Goal: Task Accomplishment & Management: Manage account settings

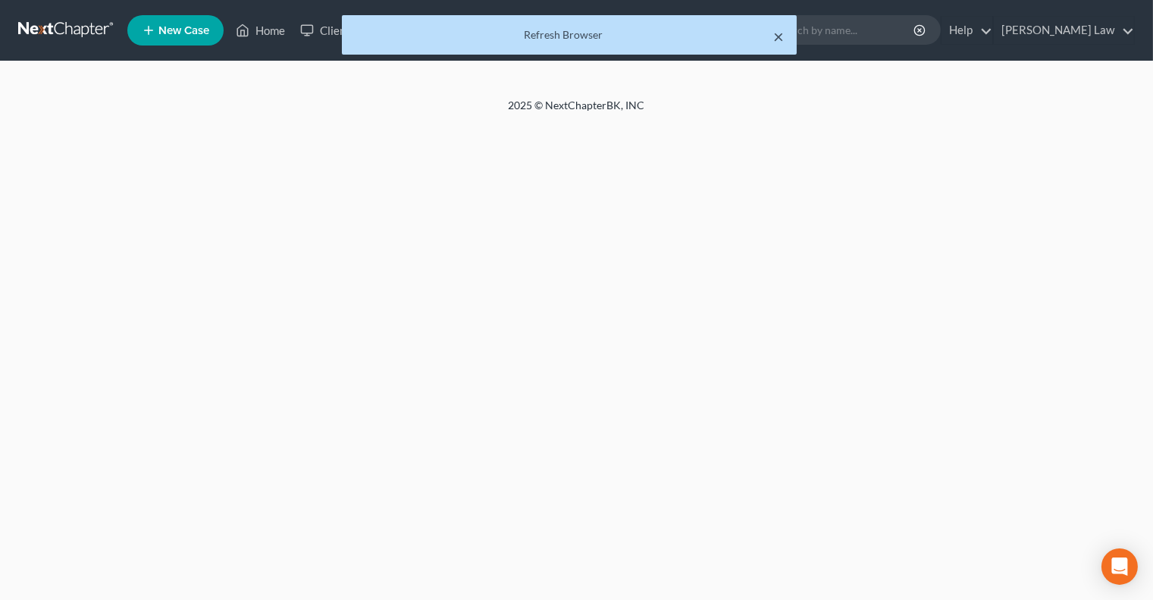
click at [780, 35] on button "×" at bounding box center [779, 36] width 11 height 18
